Goal: Transaction & Acquisition: Subscribe to service/newsletter

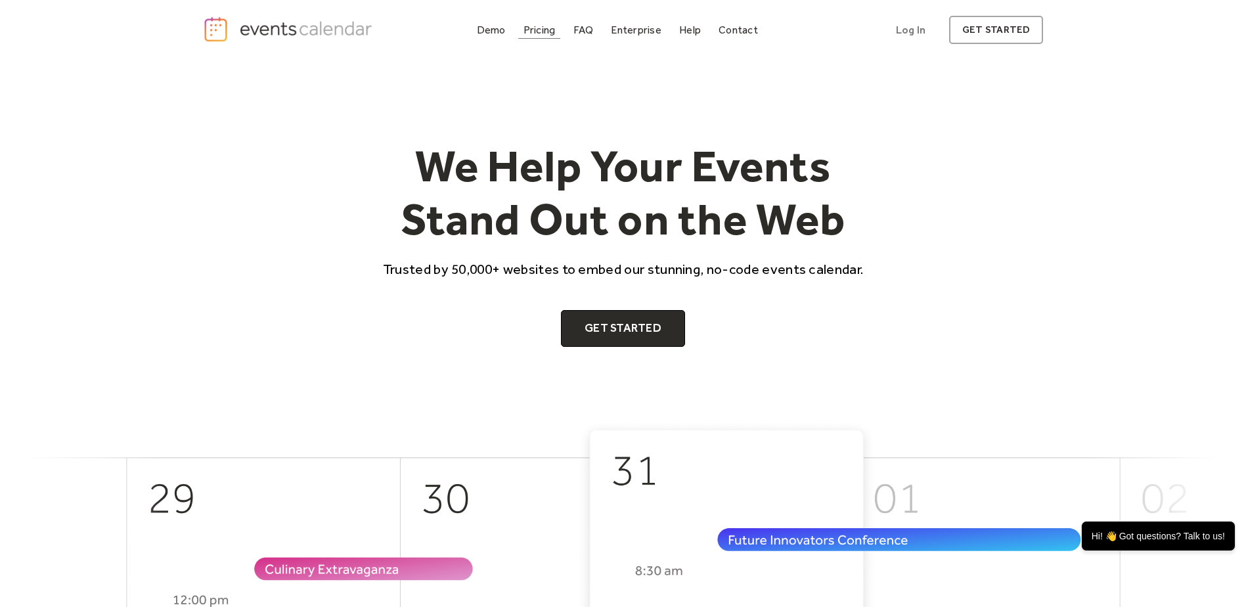
click at [535, 30] on div "Pricing" at bounding box center [540, 29] width 32 height 7
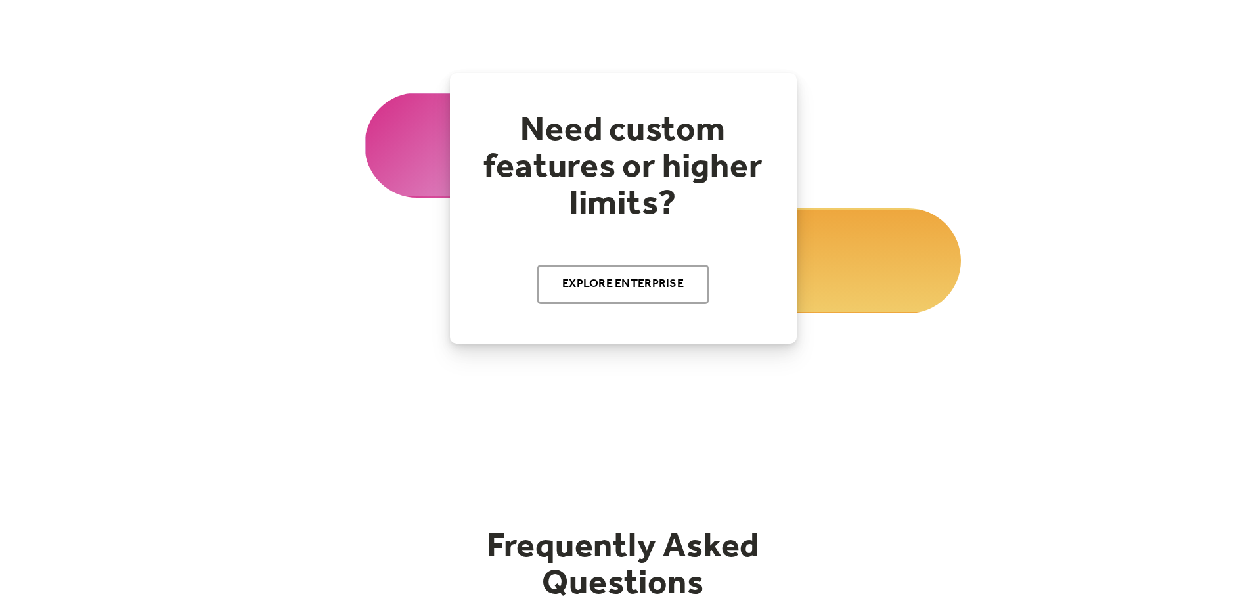
scroll to position [394, 0]
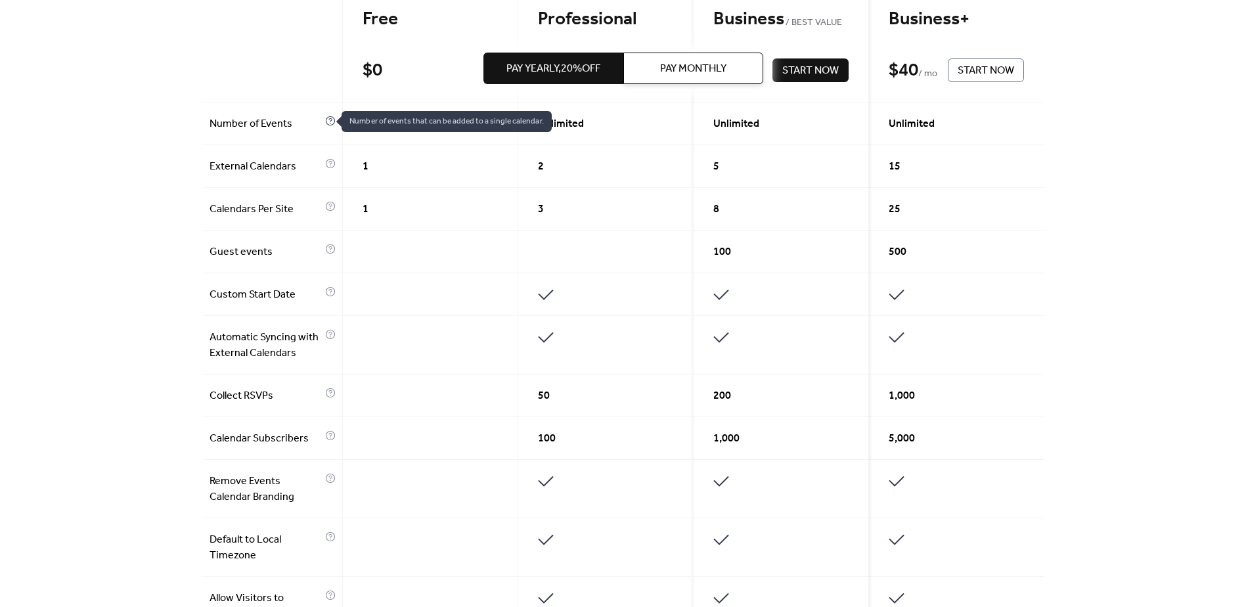
click at [326, 123] on icon at bounding box center [330, 121] width 11 height 11
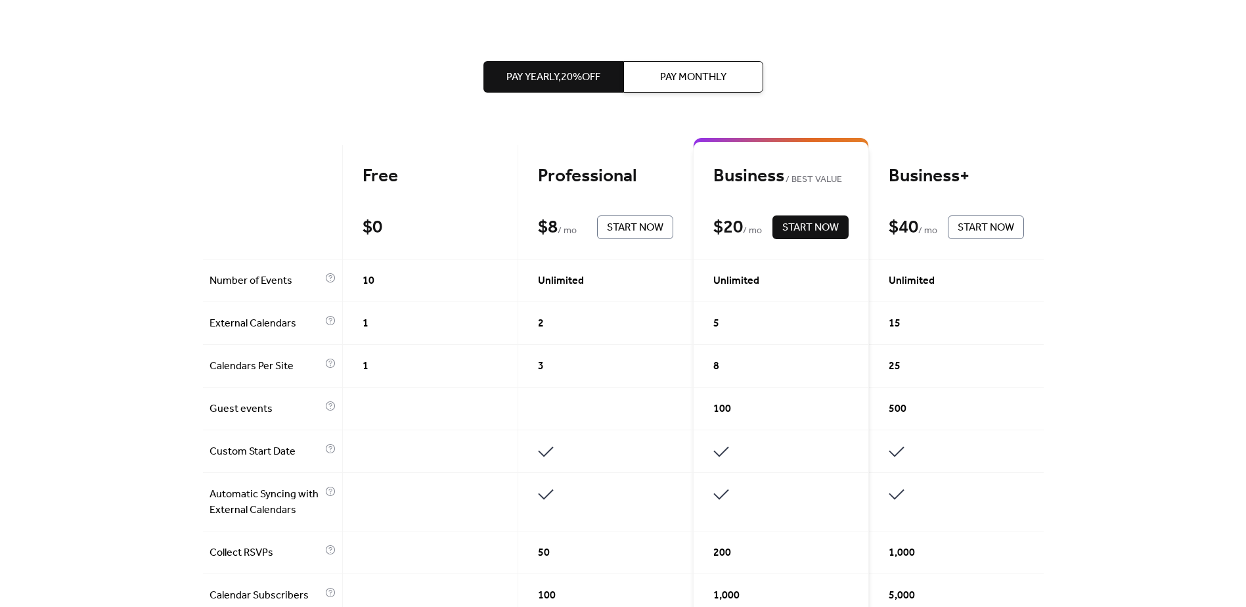
scroll to position [197, 0]
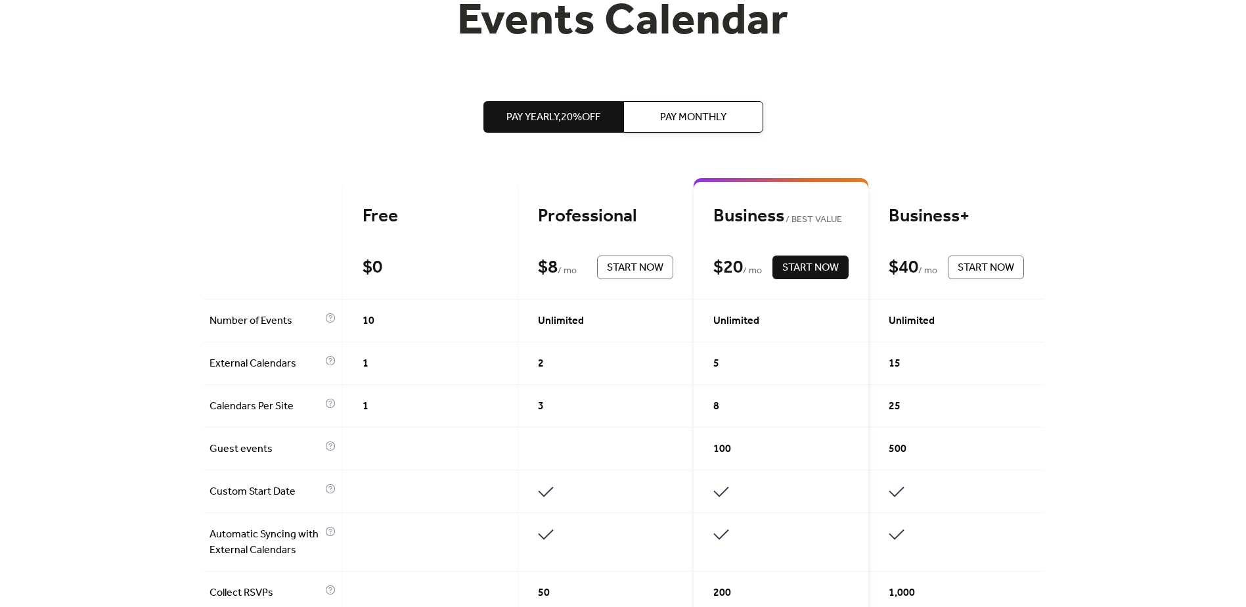
click at [549, 116] on span "Pay Yearly, 20% off" at bounding box center [553, 118] width 94 height 16
click at [645, 118] on button "Pay Monthly" at bounding box center [693, 117] width 140 height 32
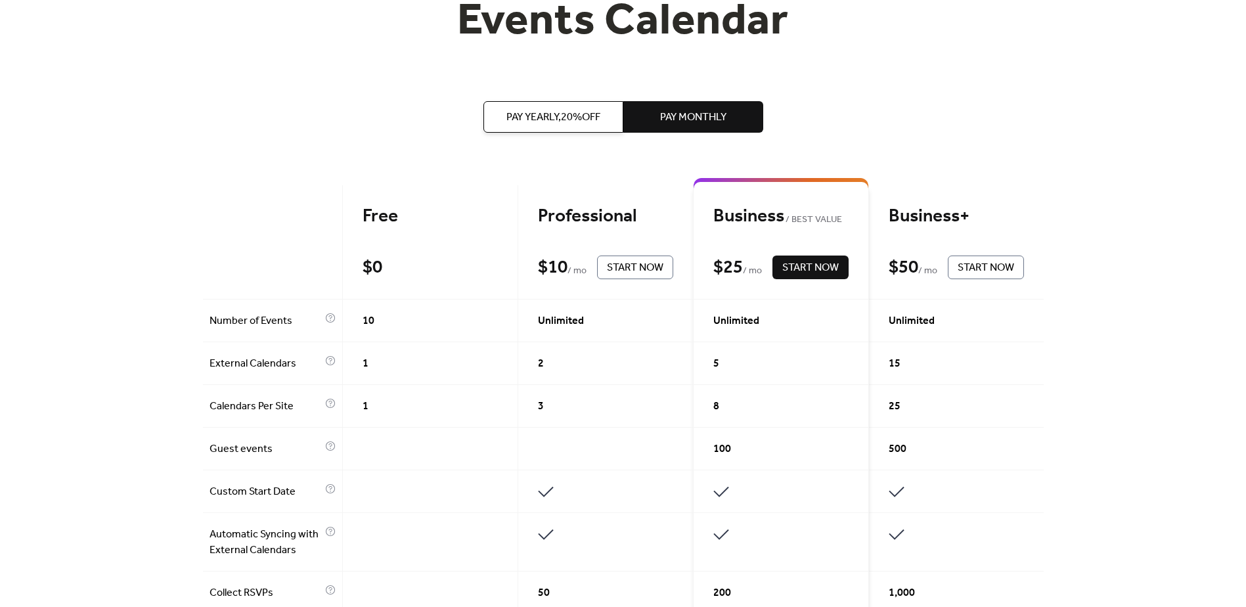
click at [522, 119] on span "Pay Yearly, 20% off" at bounding box center [553, 118] width 94 height 16
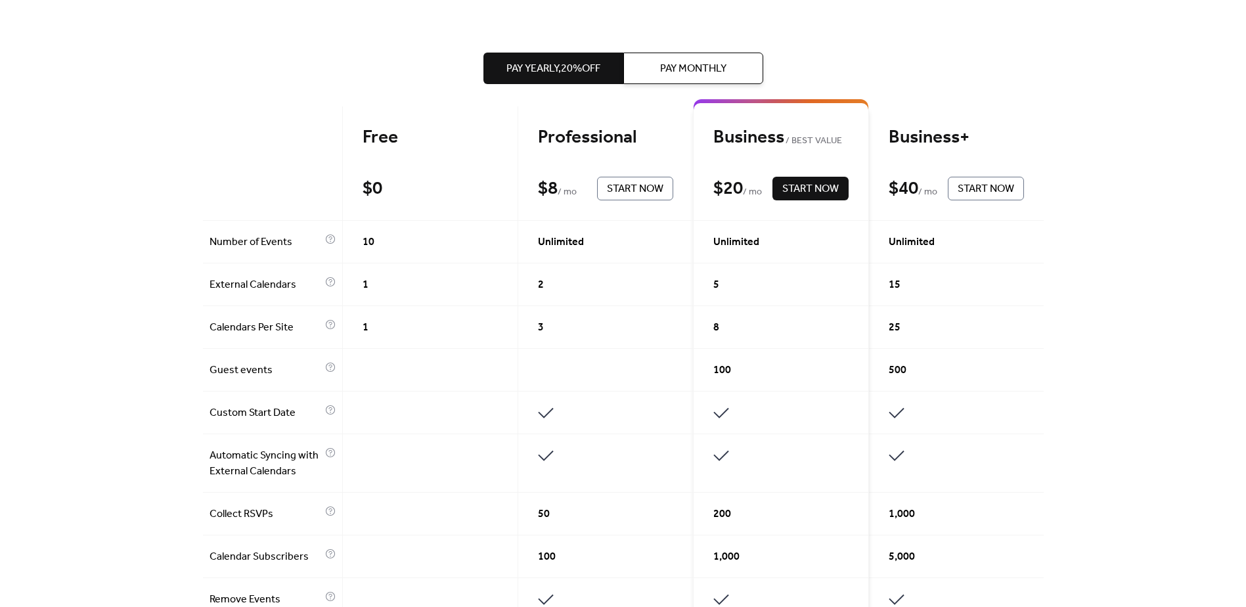
scroll to position [328, 0]
